Goal: Task Accomplishment & Management: Use online tool/utility

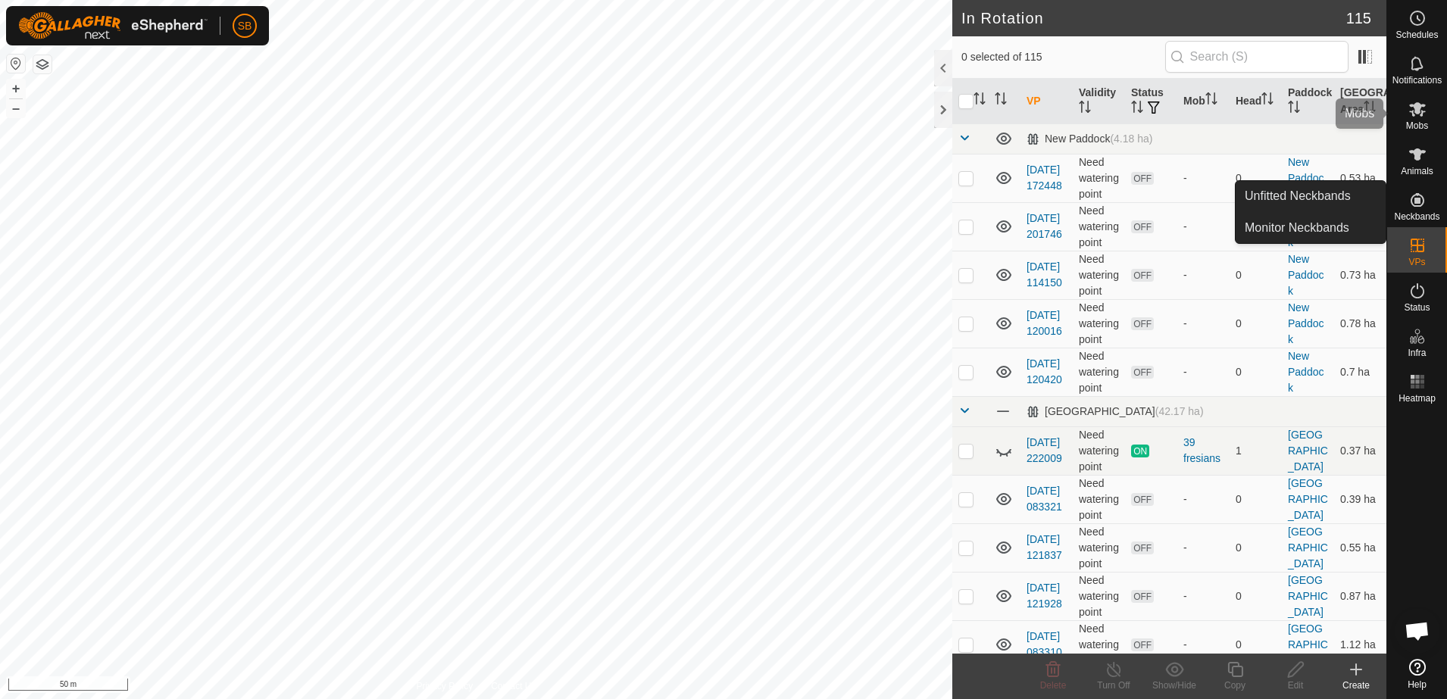
click at [1419, 127] on span "Mobs" at bounding box center [1417, 125] width 22 height 9
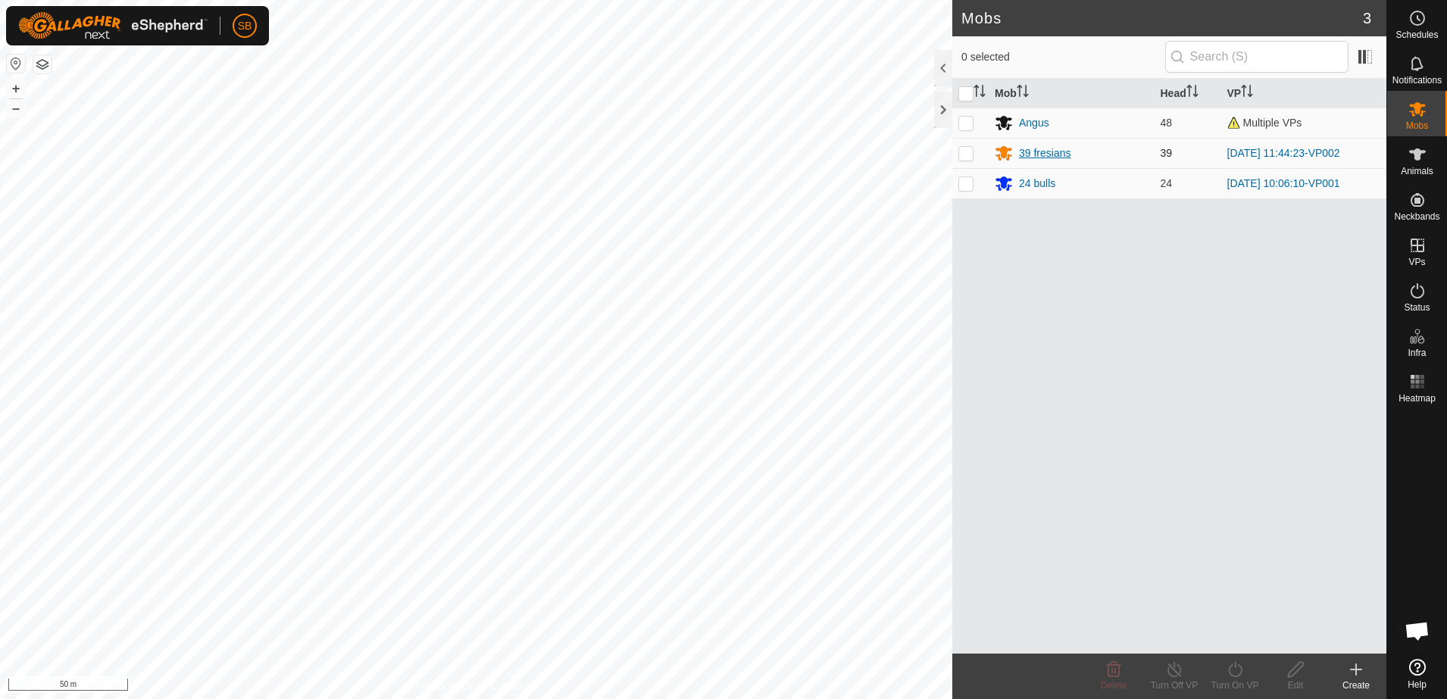
click at [1061, 155] on div "39 fresians" at bounding box center [1045, 153] width 52 height 16
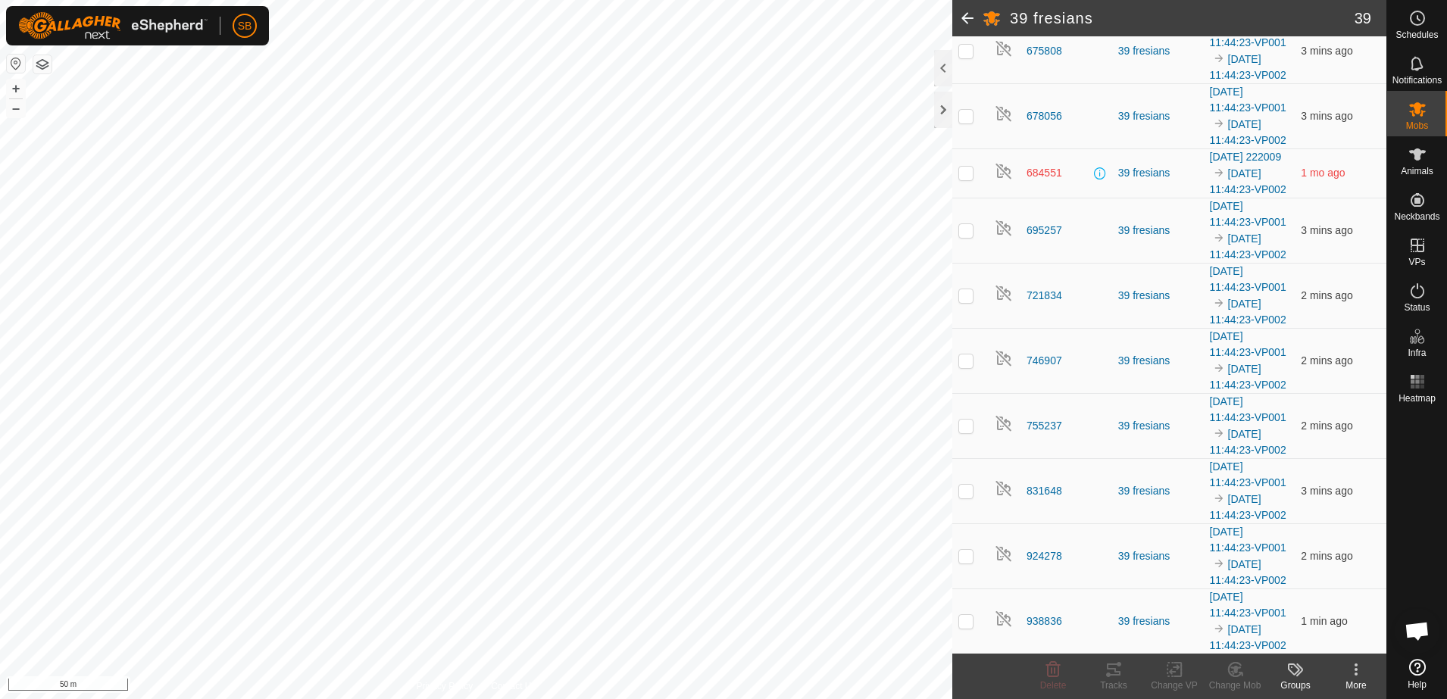
scroll to position [2131, 0]
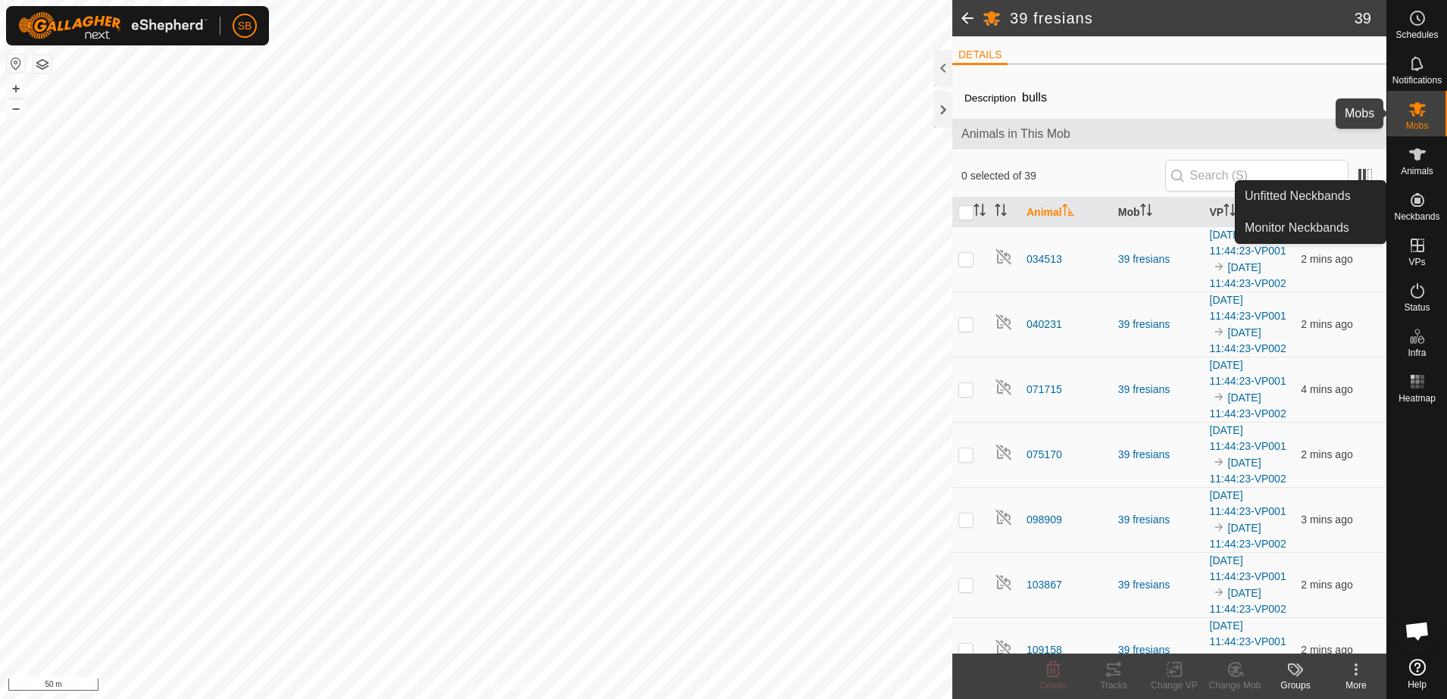
click at [1413, 117] on icon at bounding box center [1418, 109] width 18 height 18
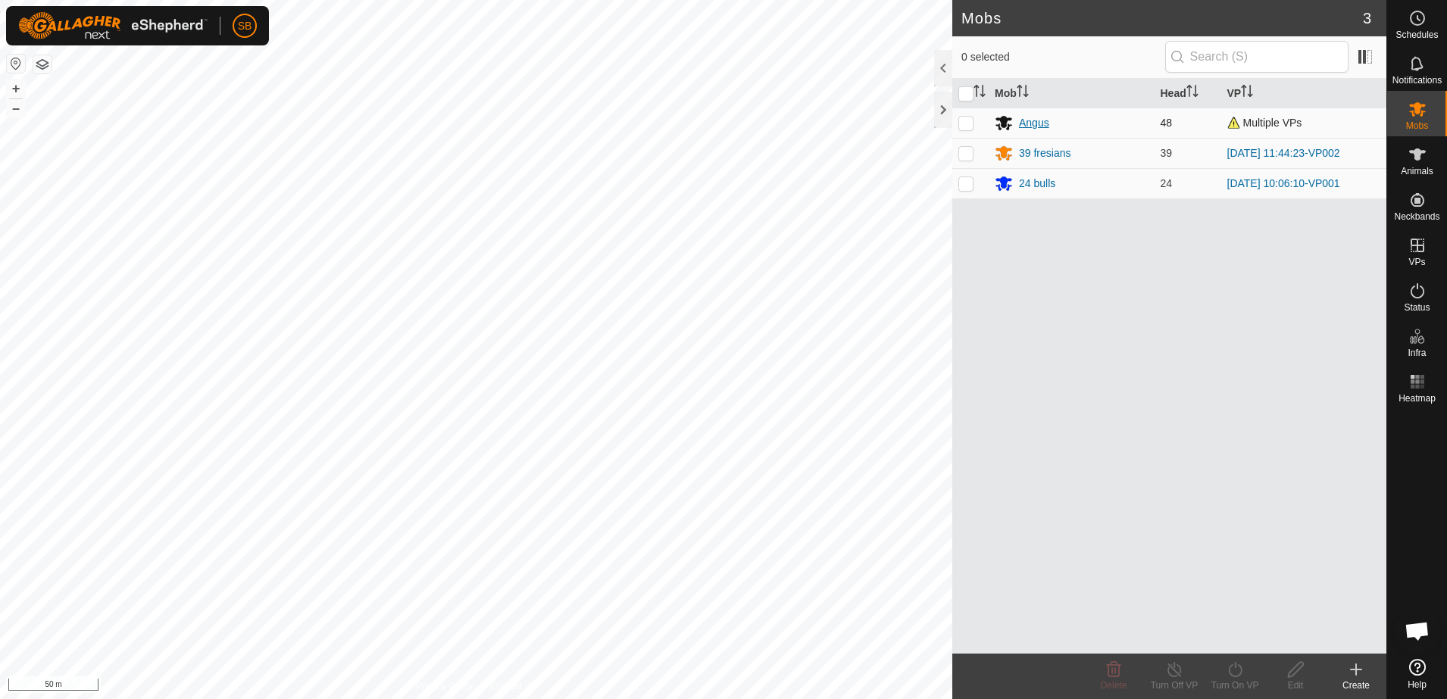
click at [1037, 117] on div "Angus" at bounding box center [1034, 123] width 30 height 16
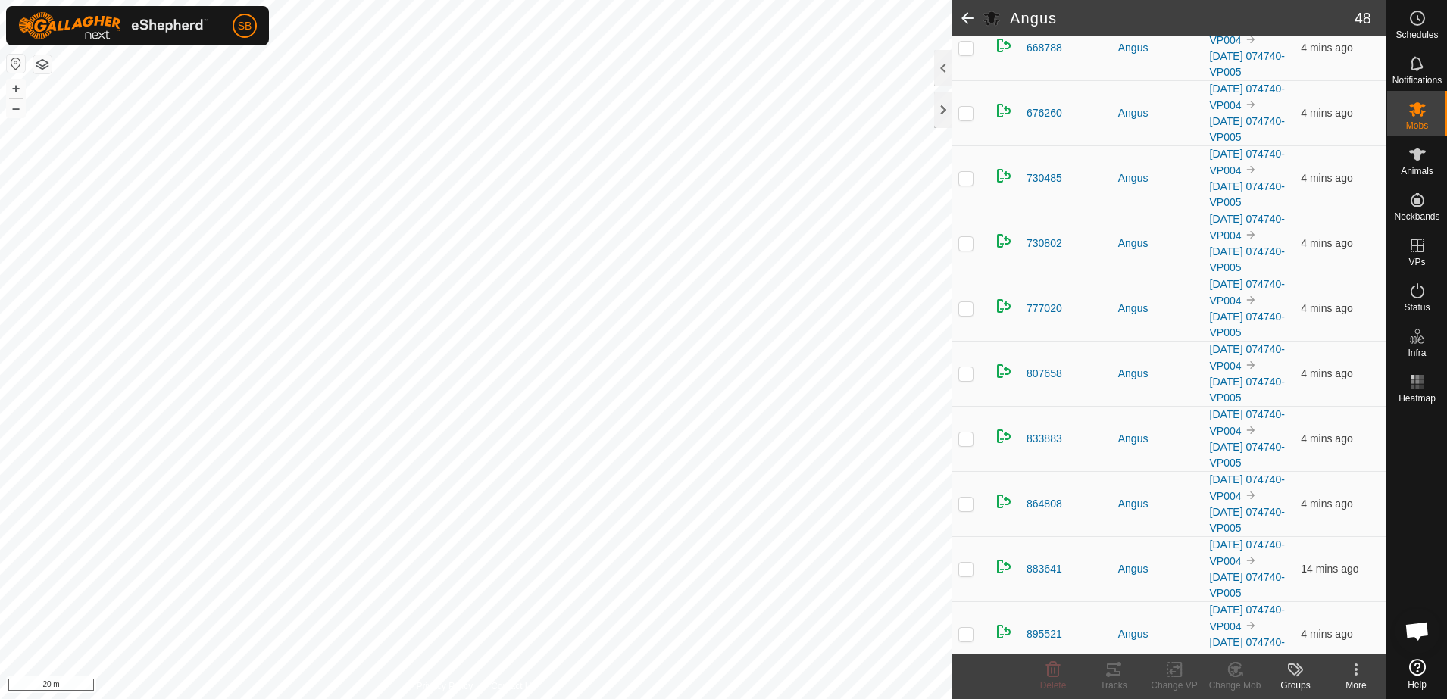
scroll to position [2717, 0]
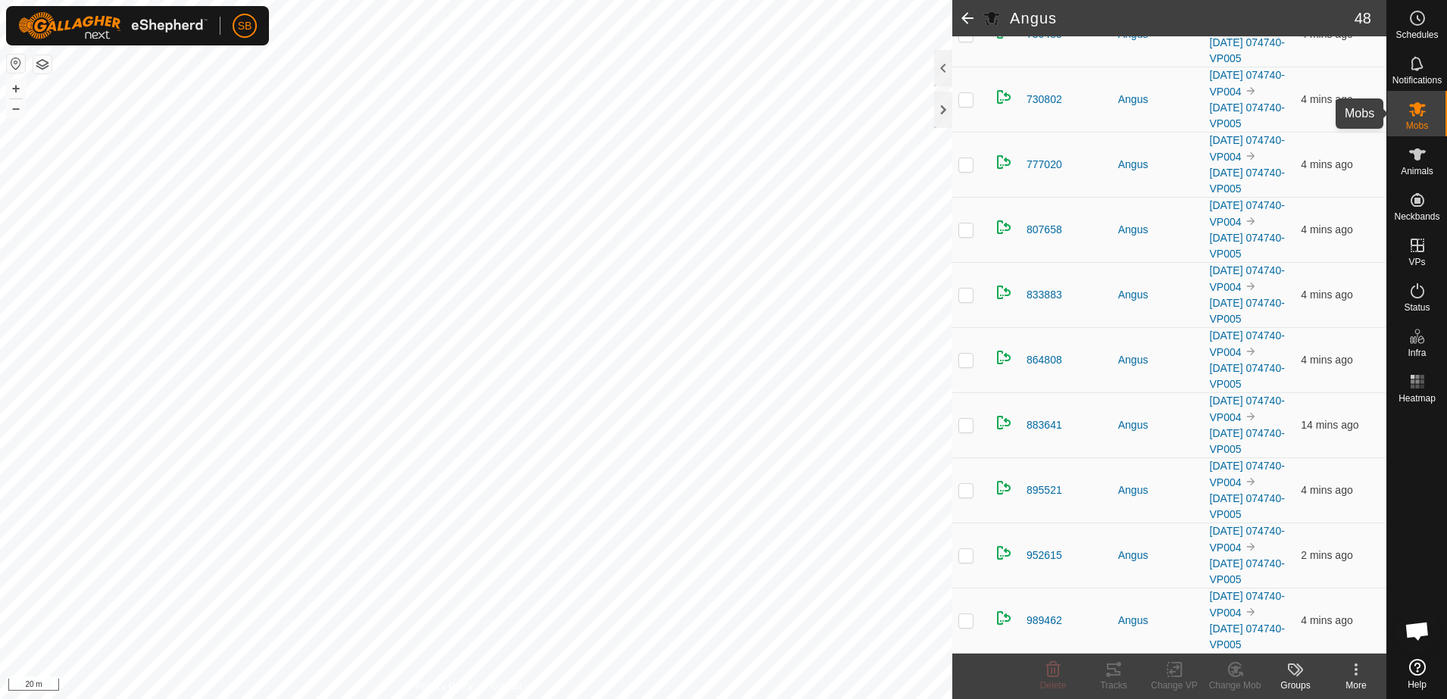
click at [1414, 123] on span "Mobs" at bounding box center [1417, 125] width 22 height 9
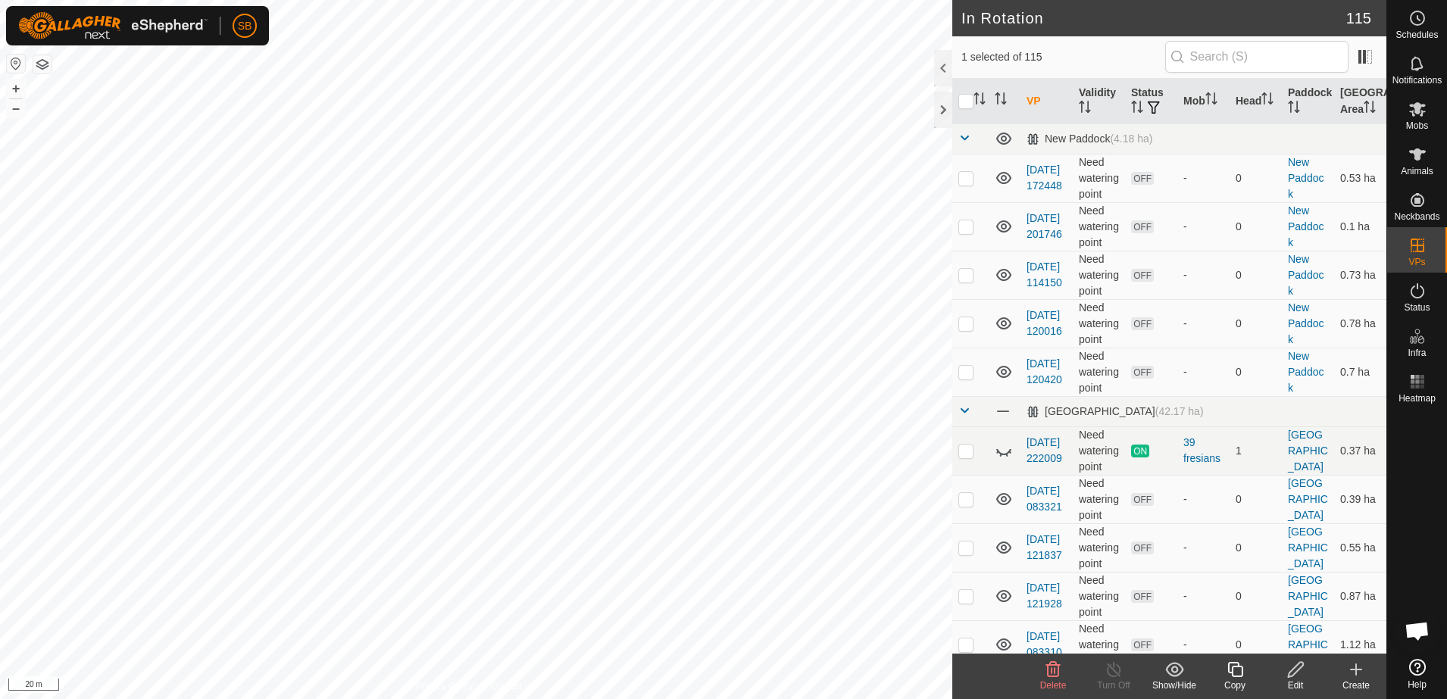
checkbox input "false"
checkbox input "true"
click at [1241, 679] on div "Copy" at bounding box center [1235, 686] width 61 height 14
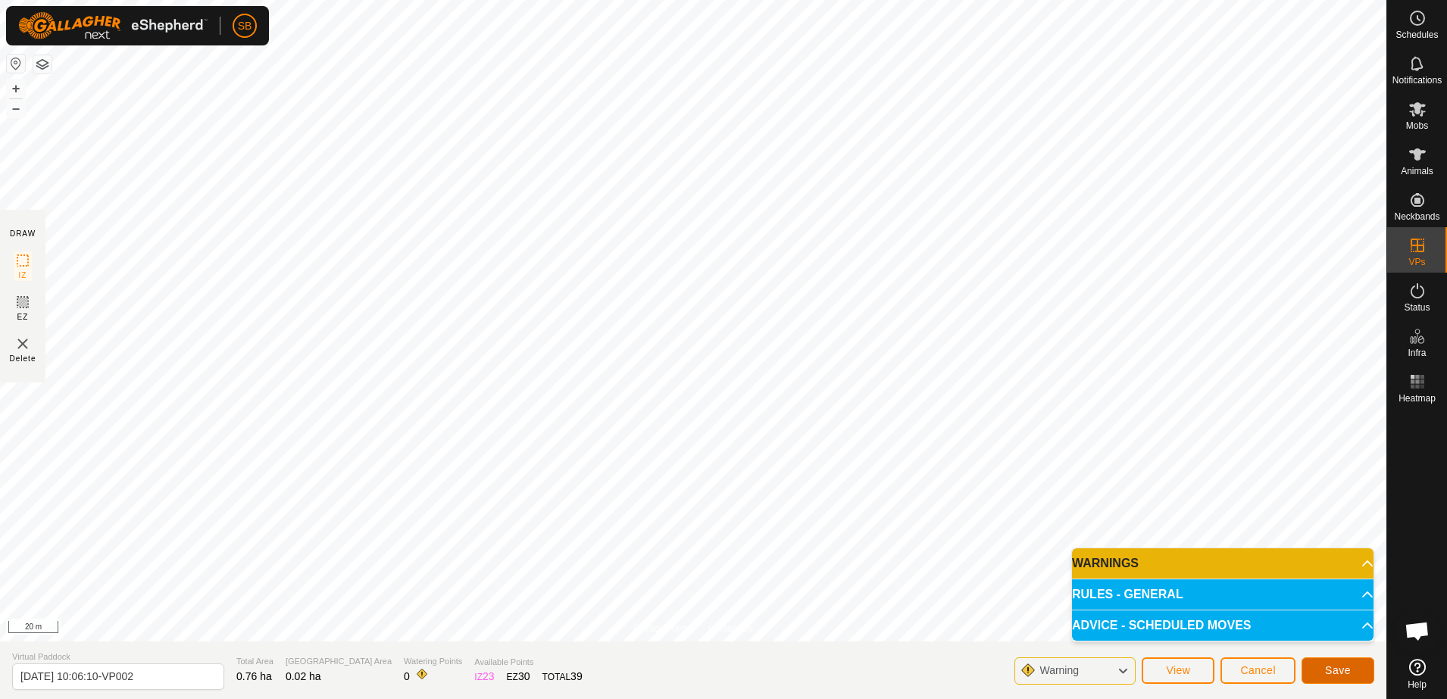
click at [1330, 665] on span "Save" at bounding box center [1338, 671] width 26 height 12
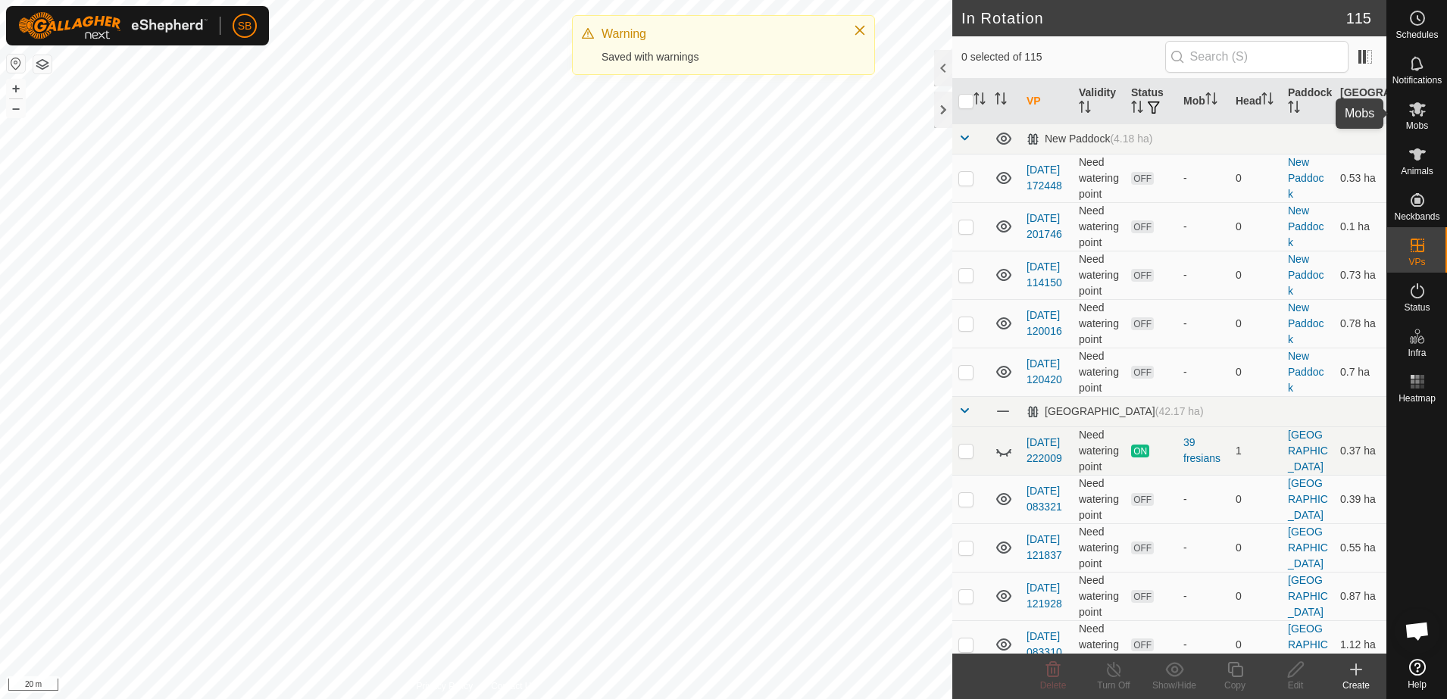
click at [1425, 118] on es-mob-svg-icon at bounding box center [1417, 109] width 27 height 24
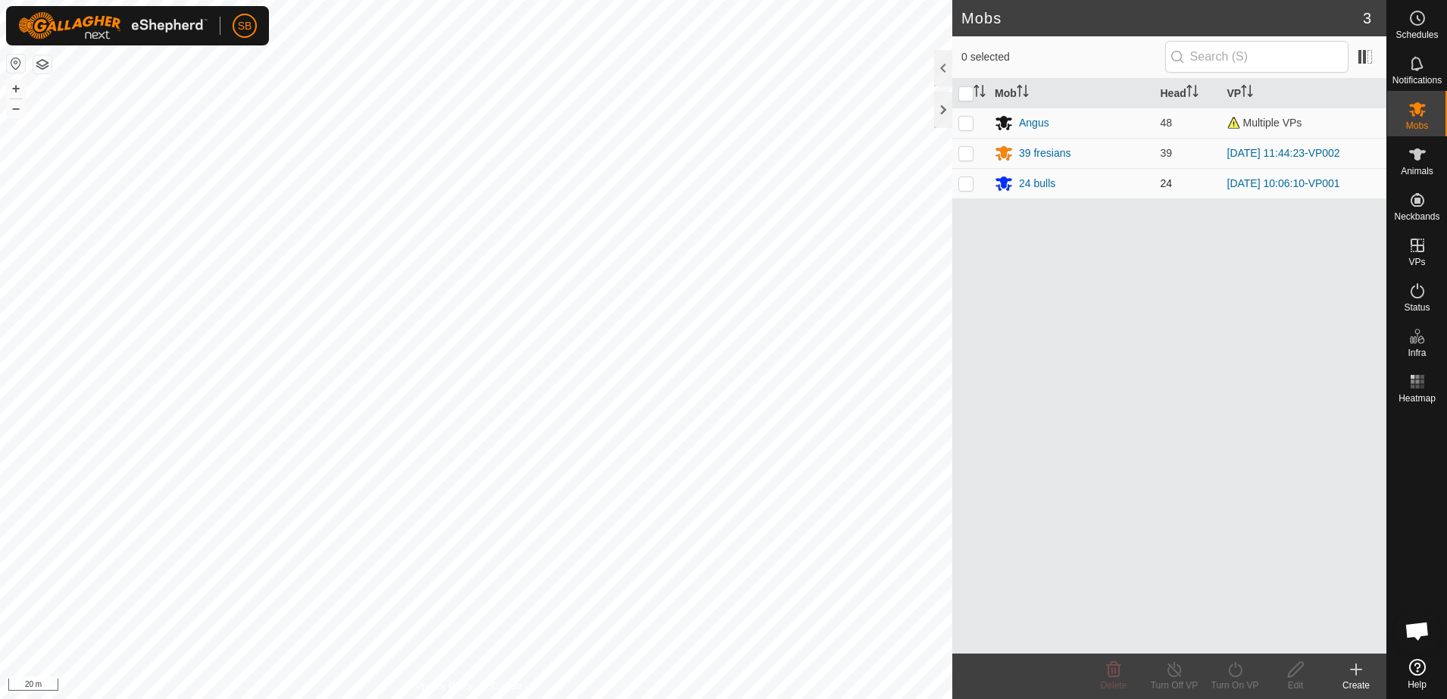
click at [966, 183] on p-checkbox at bounding box center [966, 183] width 15 height 12
checkbox input "true"
click at [1228, 670] on icon at bounding box center [1235, 670] width 19 height 18
click at [1228, 643] on link "Now" at bounding box center [1281, 636] width 150 height 30
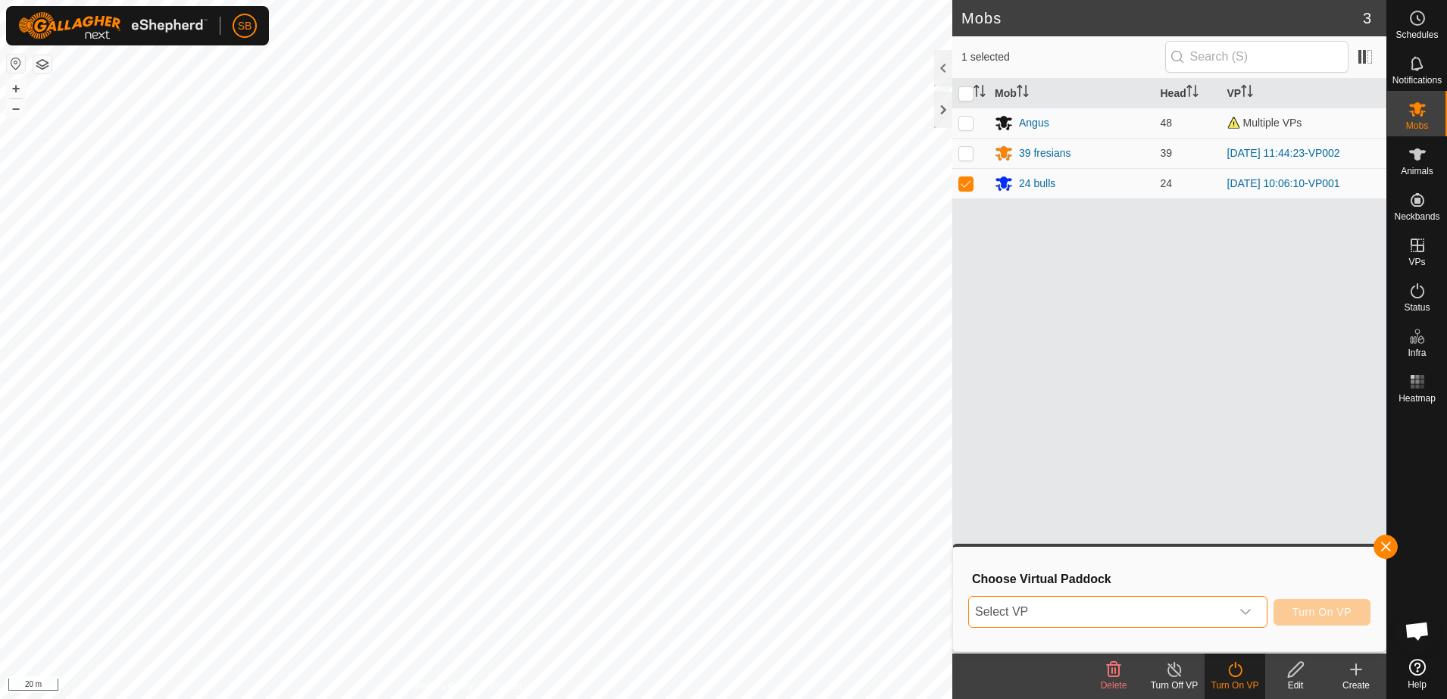
click at [1181, 609] on span "Select VP" at bounding box center [1099, 612] width 261 height 30
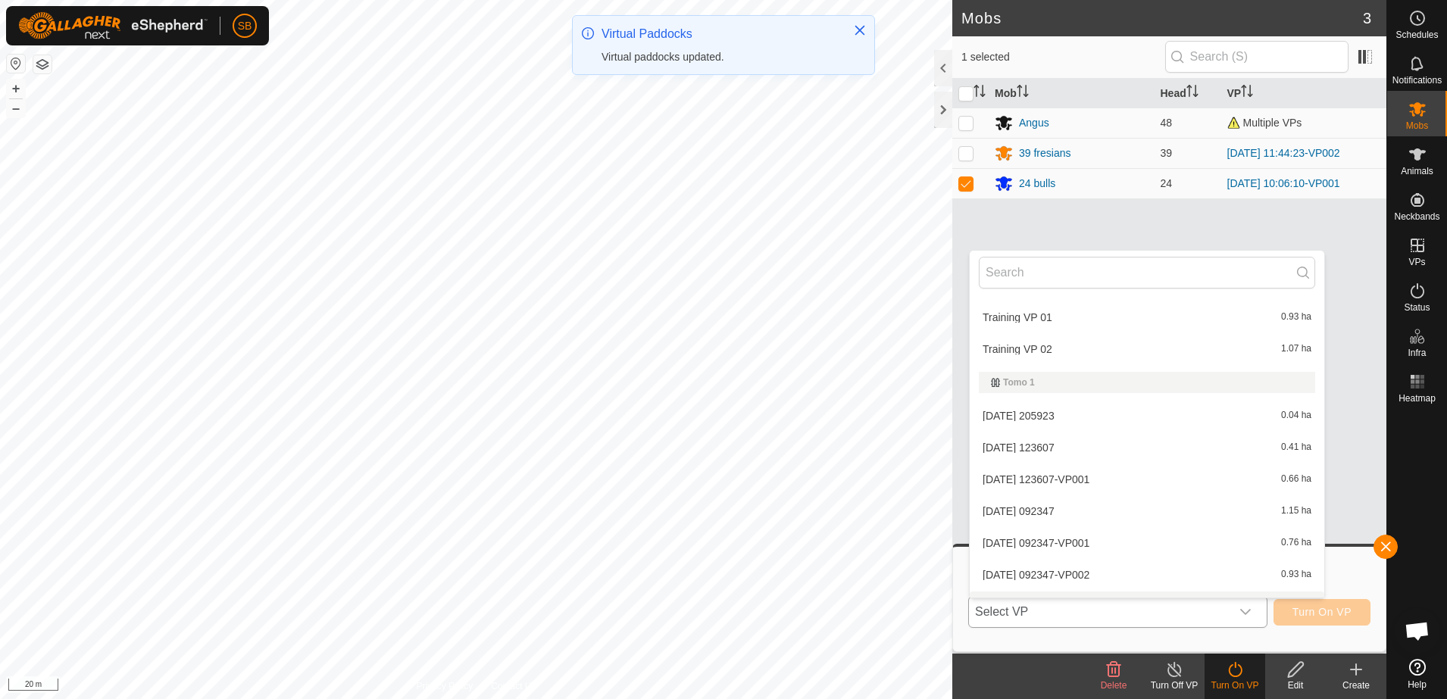
scroll to position [3530, 0]
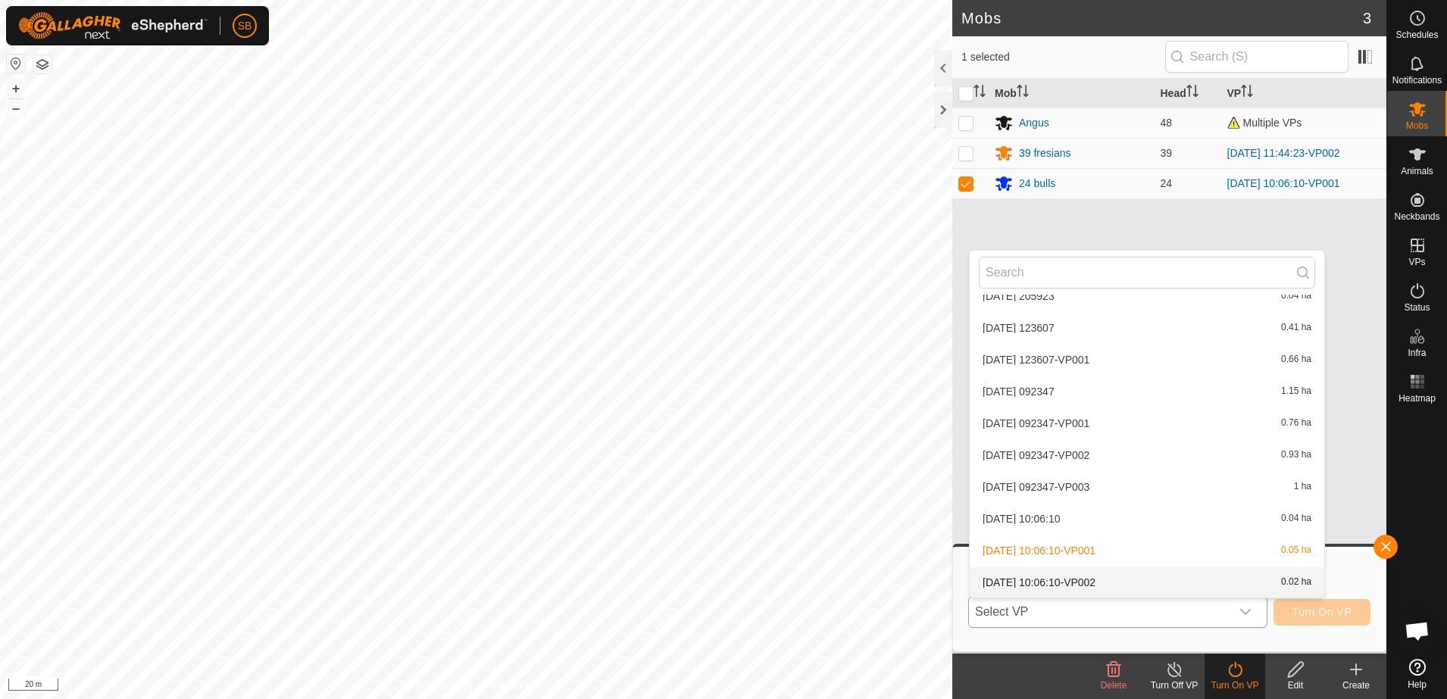
click at [1108, 574] on li "2025-09-15 10:06:10-VP002 0.02 ha" at bounding box center [1147, 583] width 355 height 30
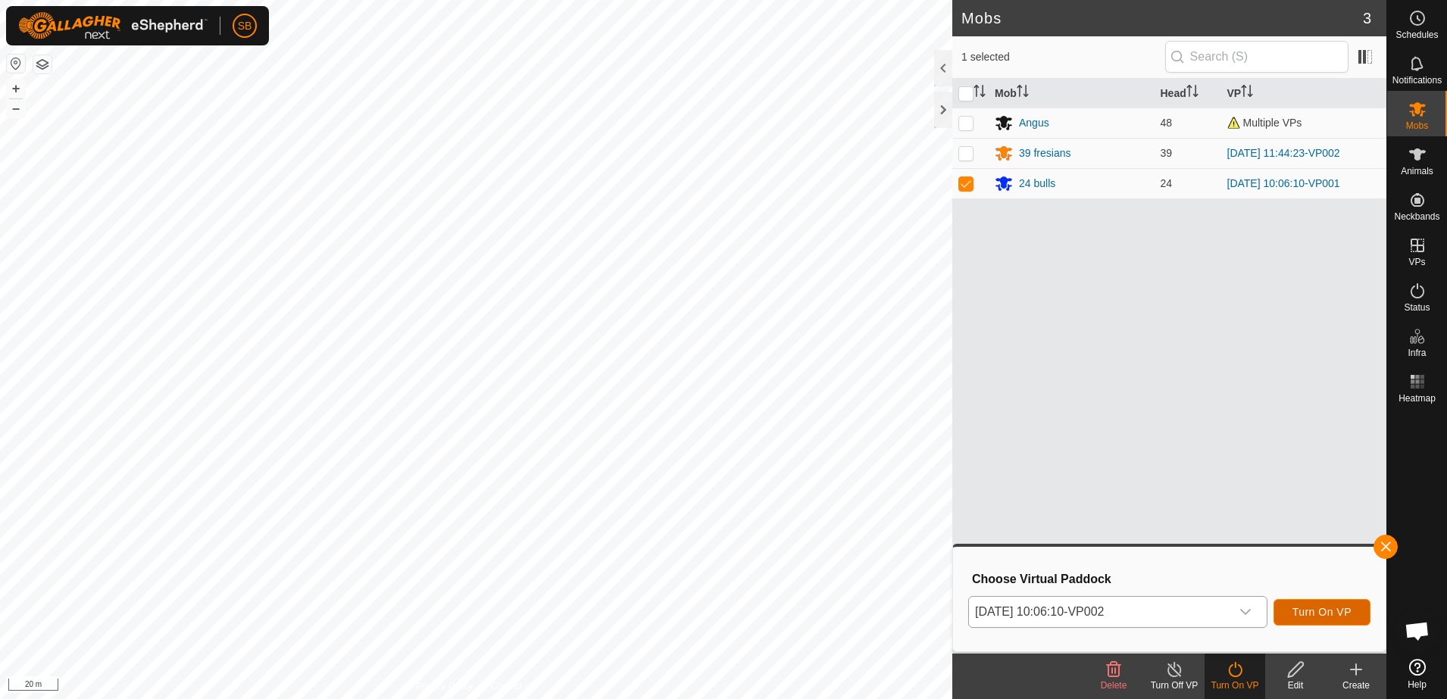
click at [1294, 612] on button "Turn On VP" at bounding box center [1322, 612] width 97 height 27
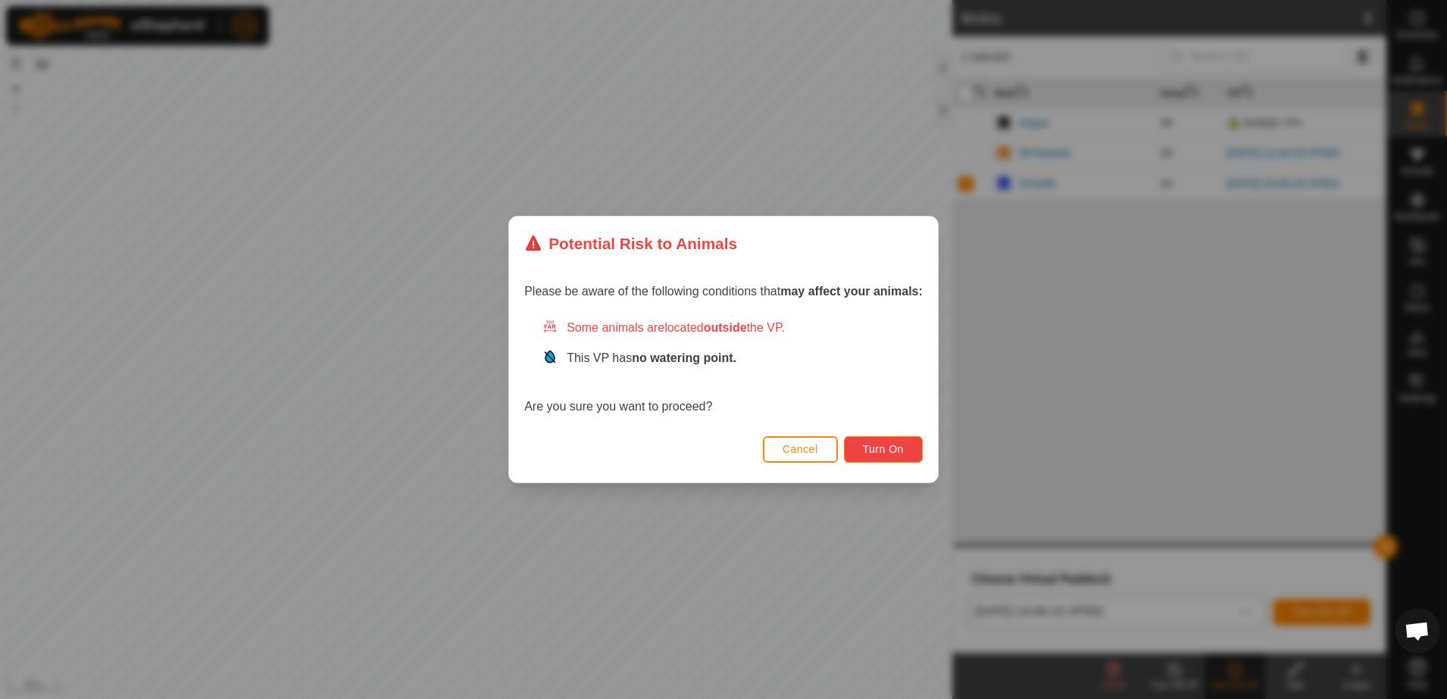
click at [890, 452] on span "Turn On" at bounding box center [883, 449] width 41 height 12
